Goal: Find specific page/section: Find specific page/section

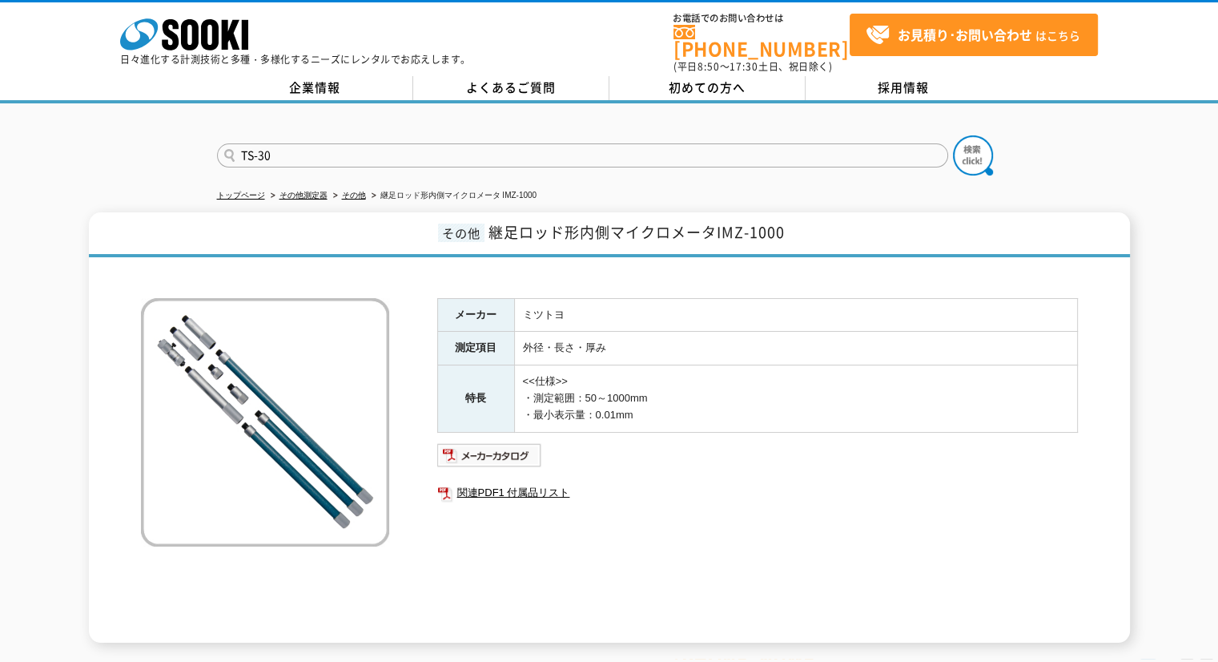
type input "TS-30"
click at [953, 135] on button at bounding box center [973, 155] width 40 height 40
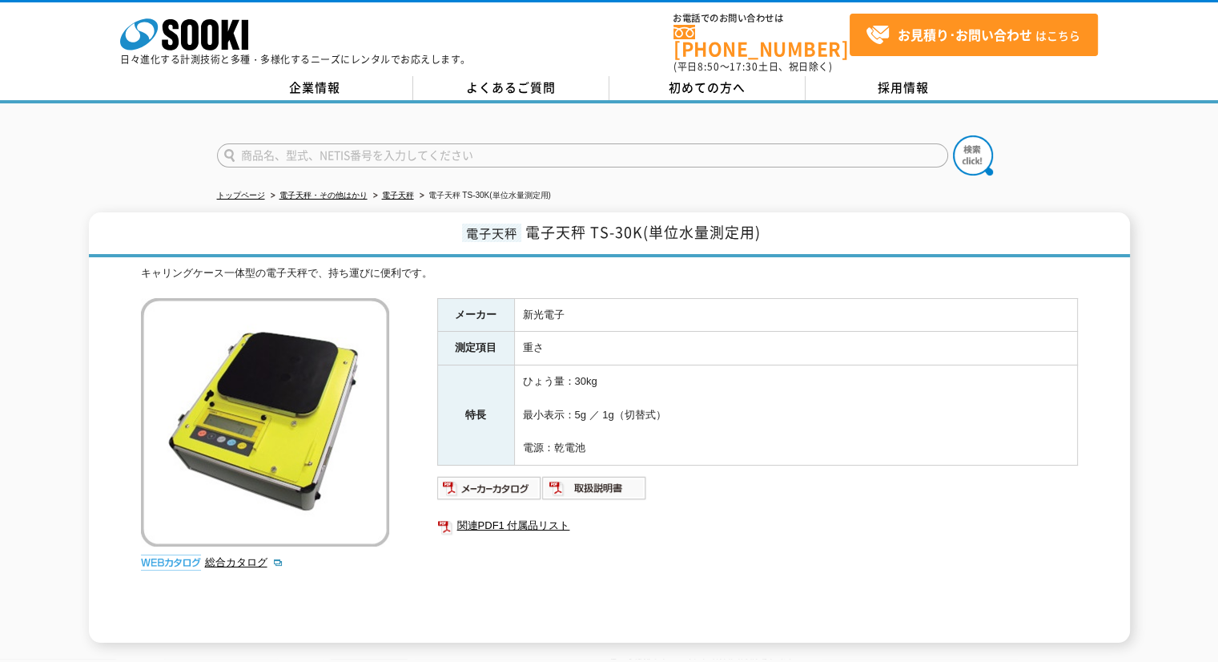
scroll to position [53, 0]
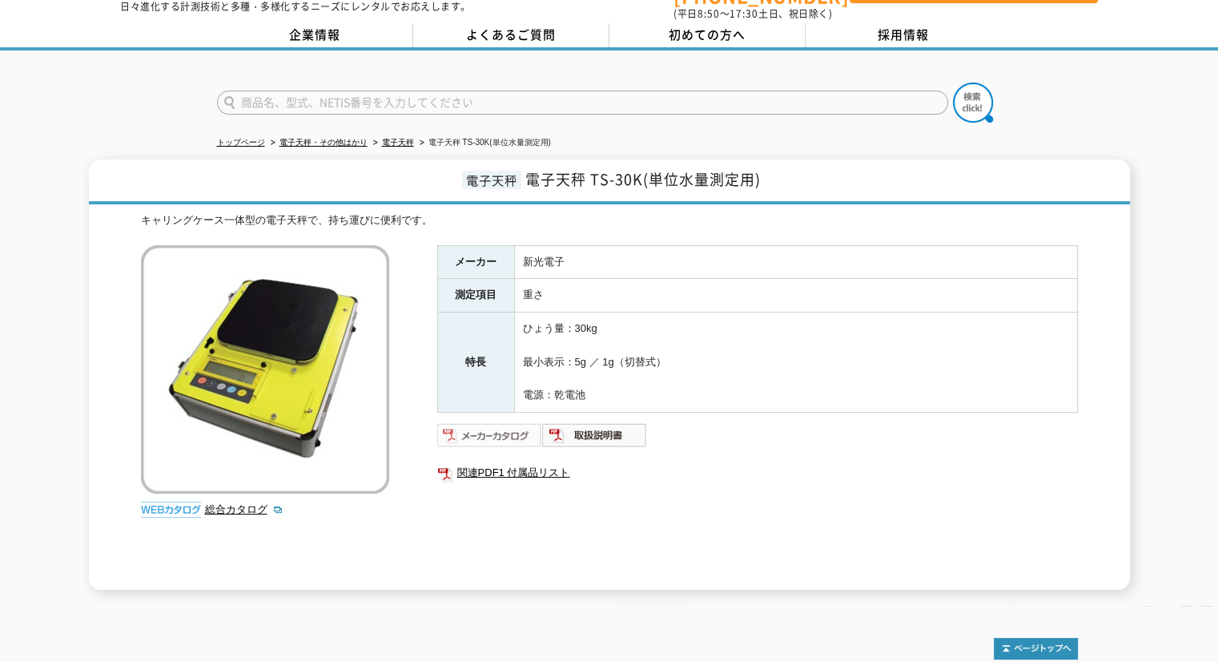
click at [493, 423] on img at bounding box center [489, 435] width 105 height 26
